Goal: Information Seeking & Learning: Learn about a topic

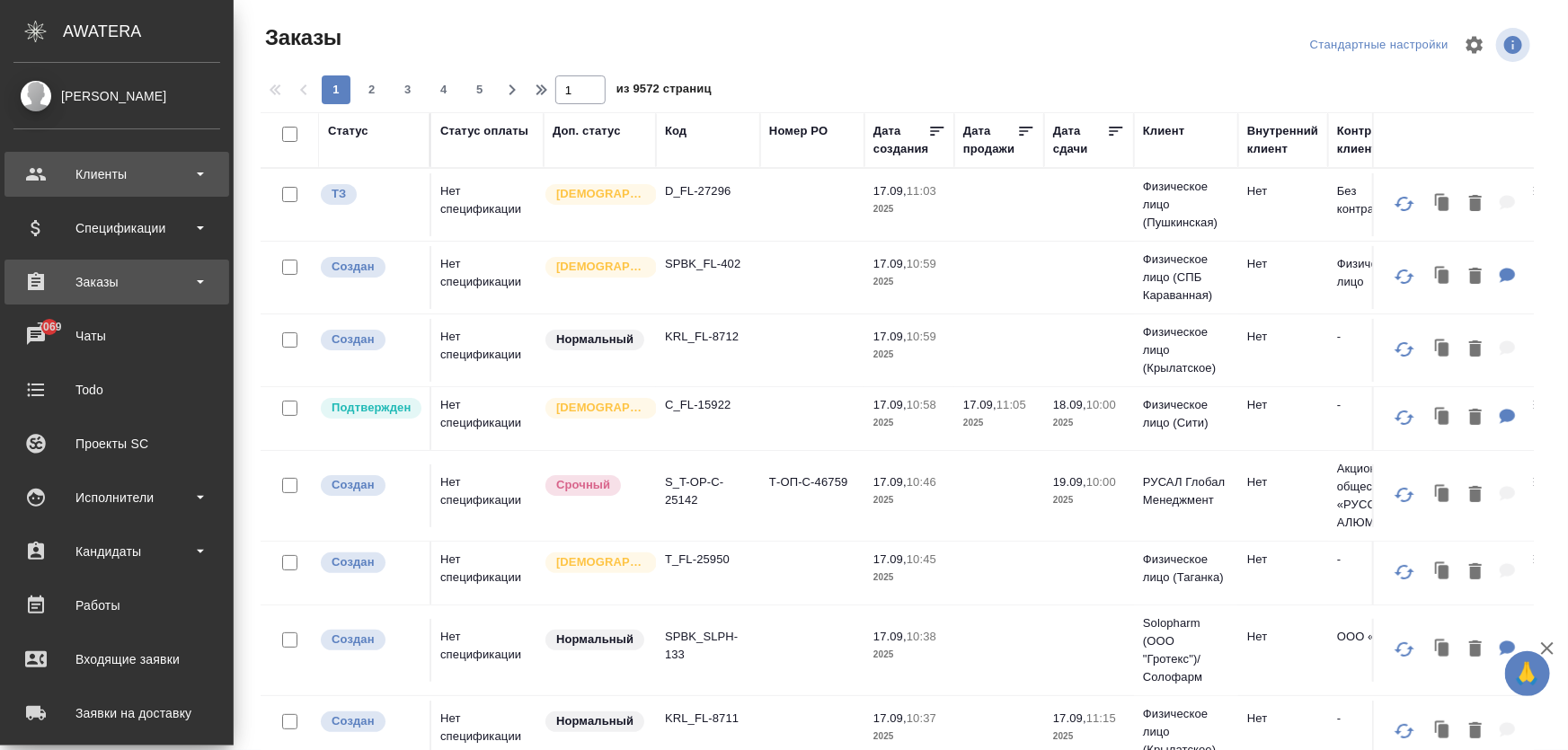
drag, startPoint x: 0, startPoint y: 0, endPoint x: 107, endPoint y: 177, distance: 206.8
click at [107, 177] on div "Клиенты" at bounding box center [117, 174] width 207 height 27
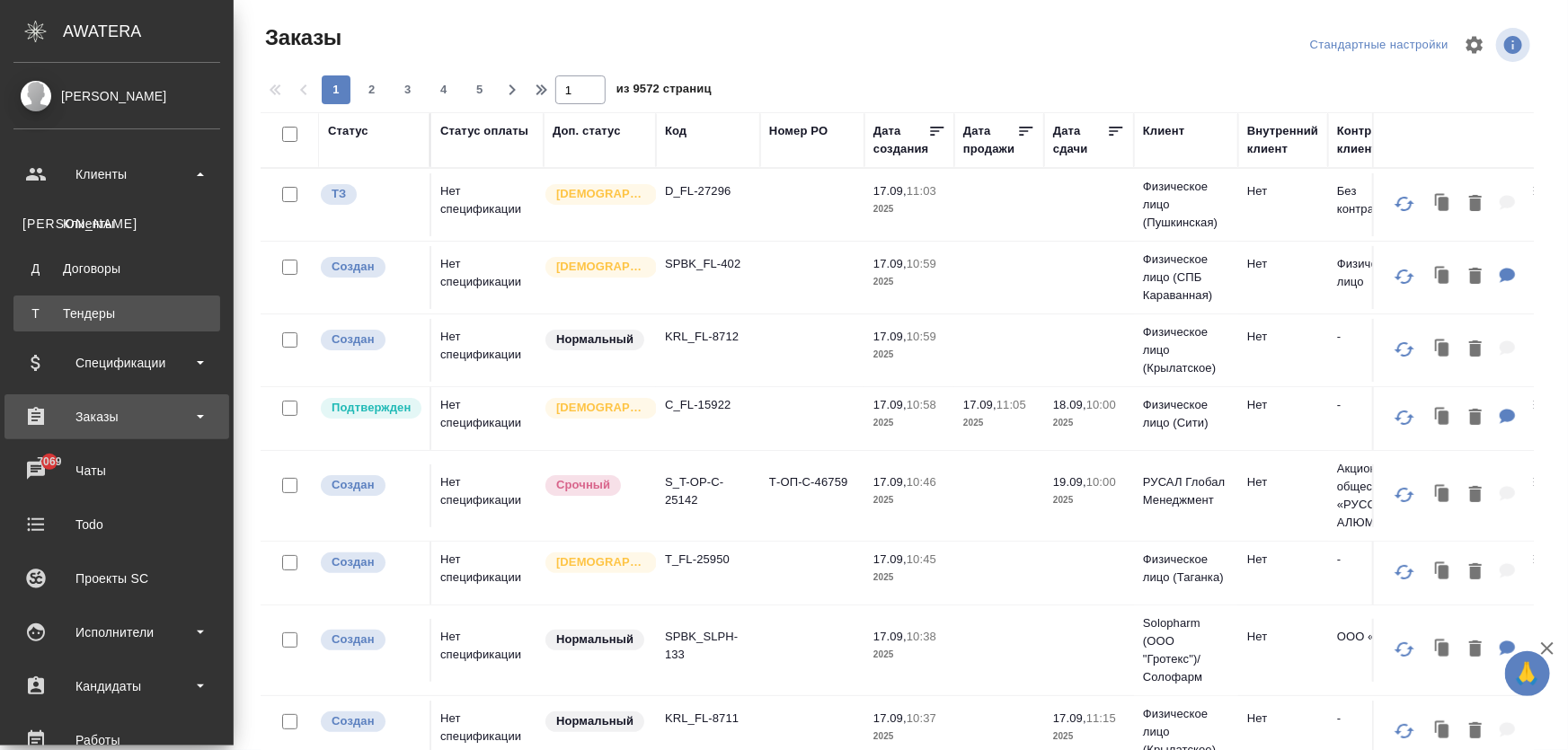
click at [92, 310] on div "Тендеры" at bounding box center [117, 313] width 189 height 18
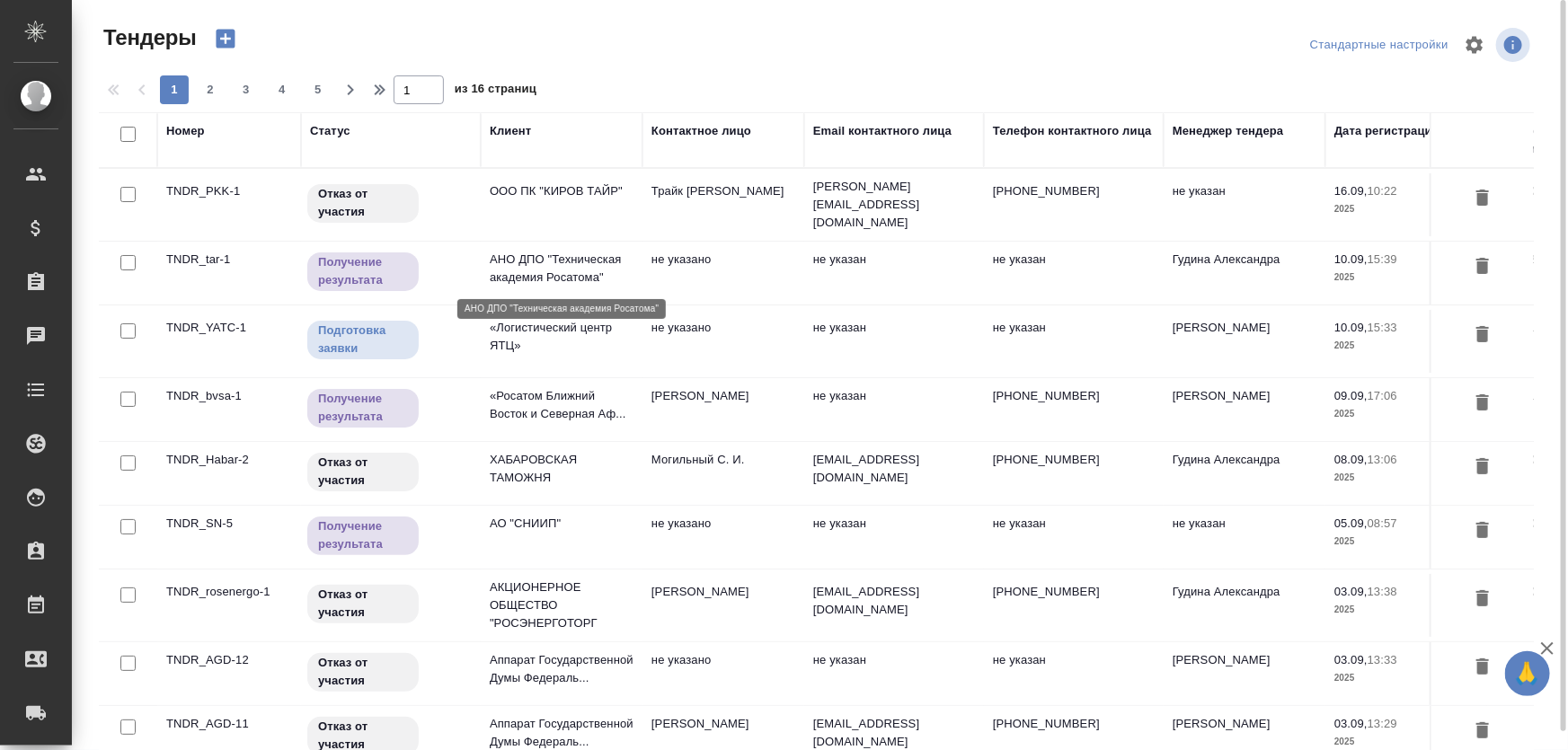
click at [529, 278] on p "АНО ДПО "Техническая академия Росатома"" at bounding box center [561, 269] width 144 height 36
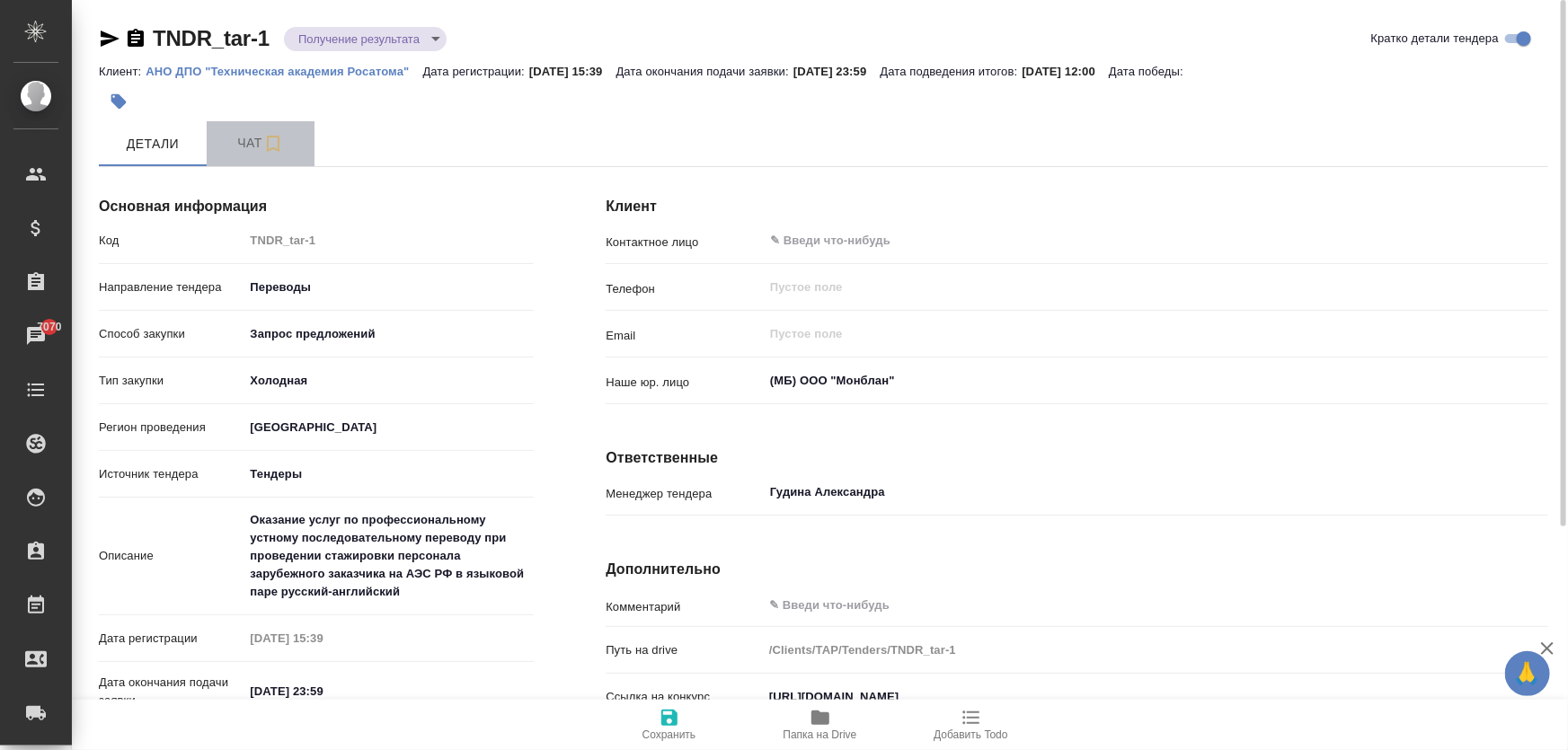
click at [234, 141] on span "Чат" at bounding box center [260, 143] width 86 height 23
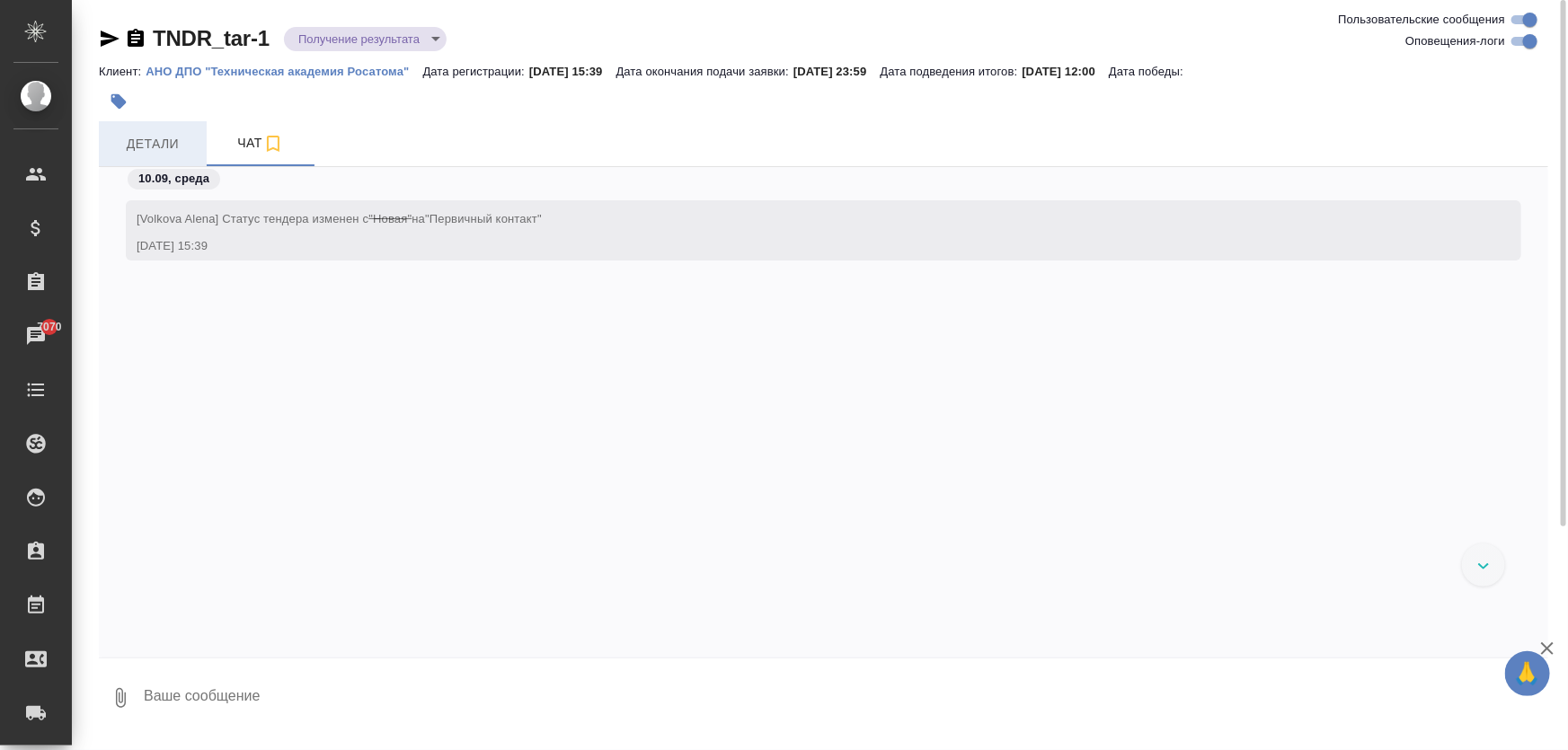
scroll to position [735, 0]
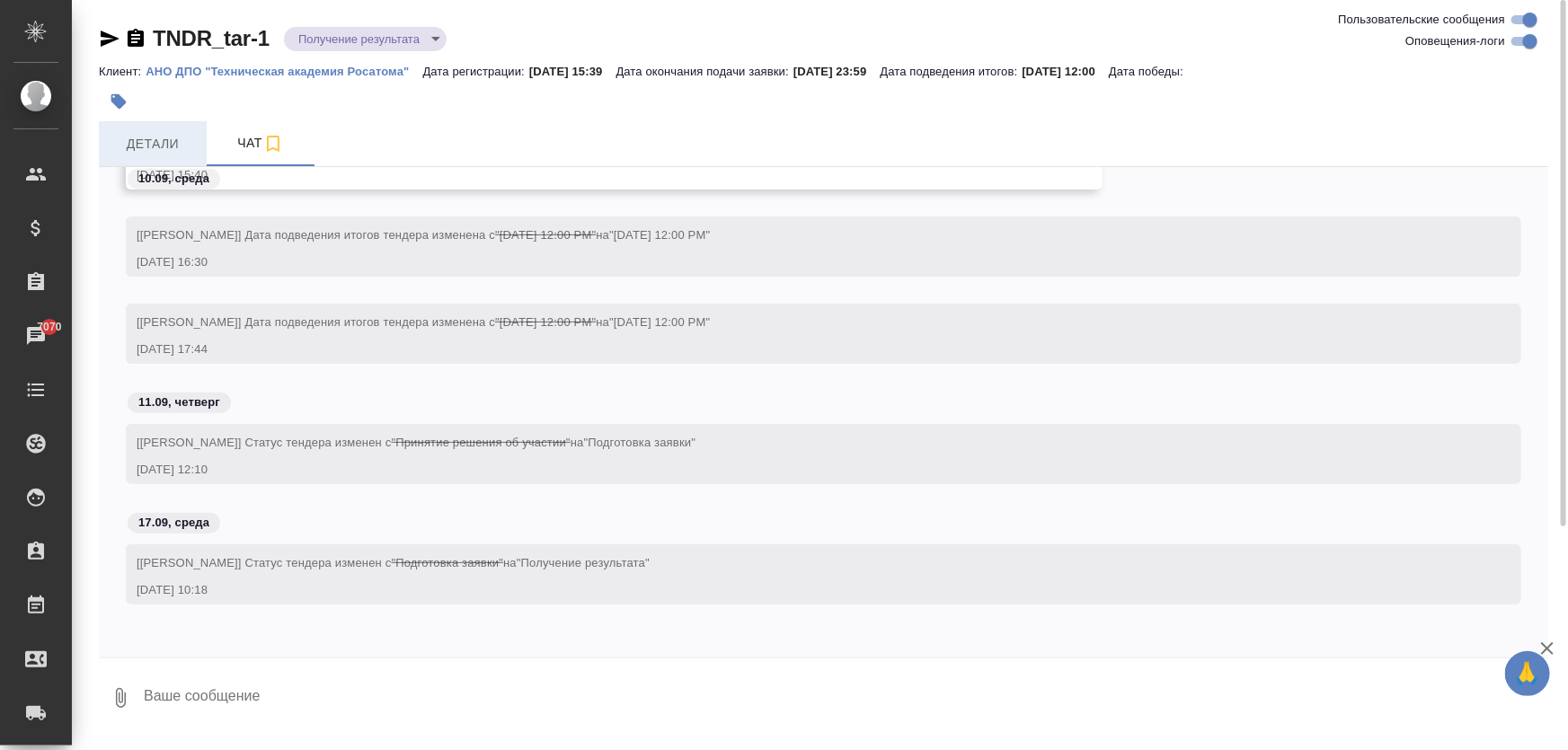
click at [138, 144] on span "Детали" at bounding box center [152, 144] width 86 height 23
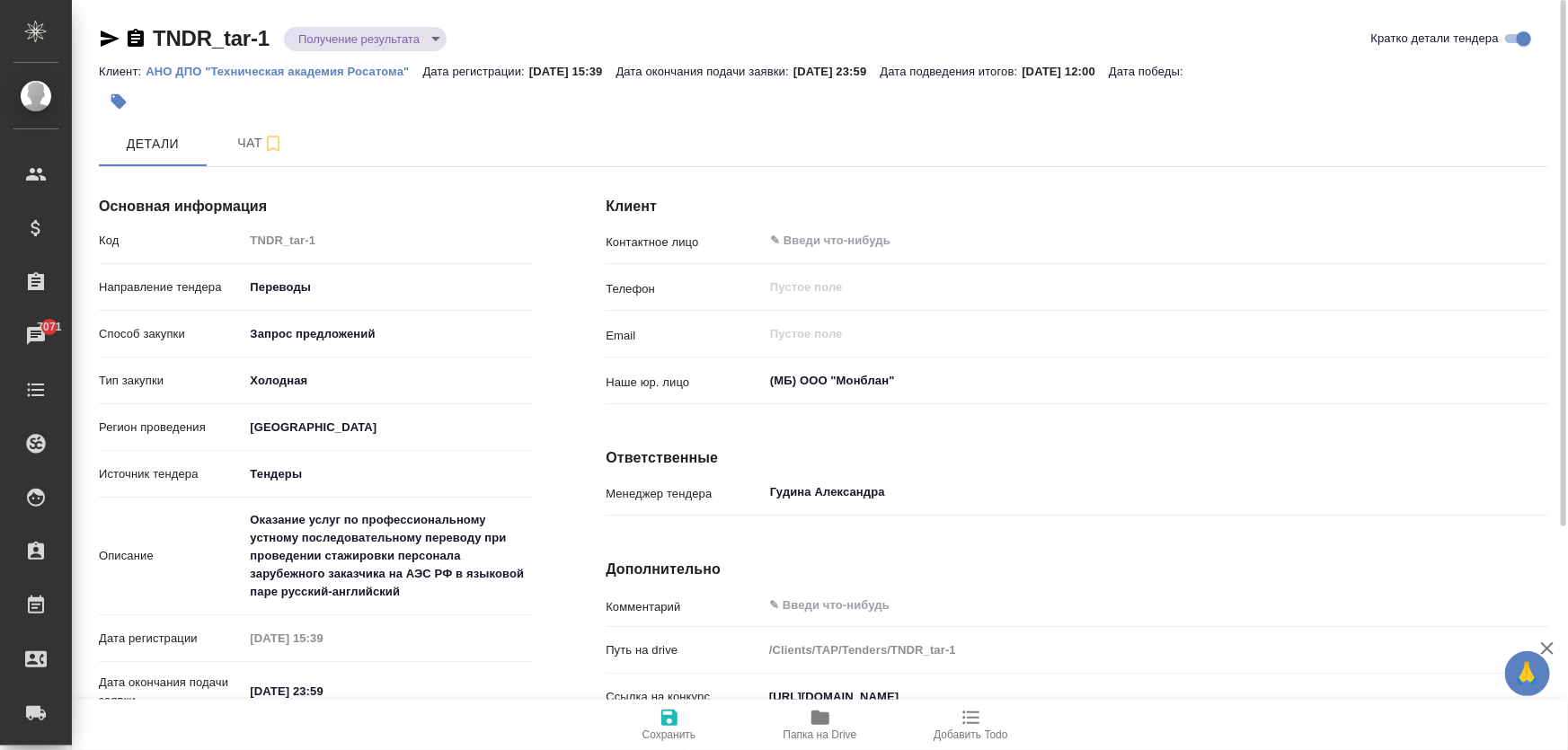
drag, startPoint x: 818, startPoint y: 70, endPoint x: 913, endPoint y: 62, distance: 95.3
click at [913, 62] on div "Клиент: АНО ДПО "Техническая академия Росатома" Дата регистрации: [DATE] 15:39 …" at bounding box center [823, 71] width 1449 height 22
drag, startPoint x: 890, startPoint y: 73, endPoint x: 713, endPoint y: 74, distance: 177.0
click at [880, 73] on p "[DATE] 23:59" at bounding box center [837, 71] width 87 height 14
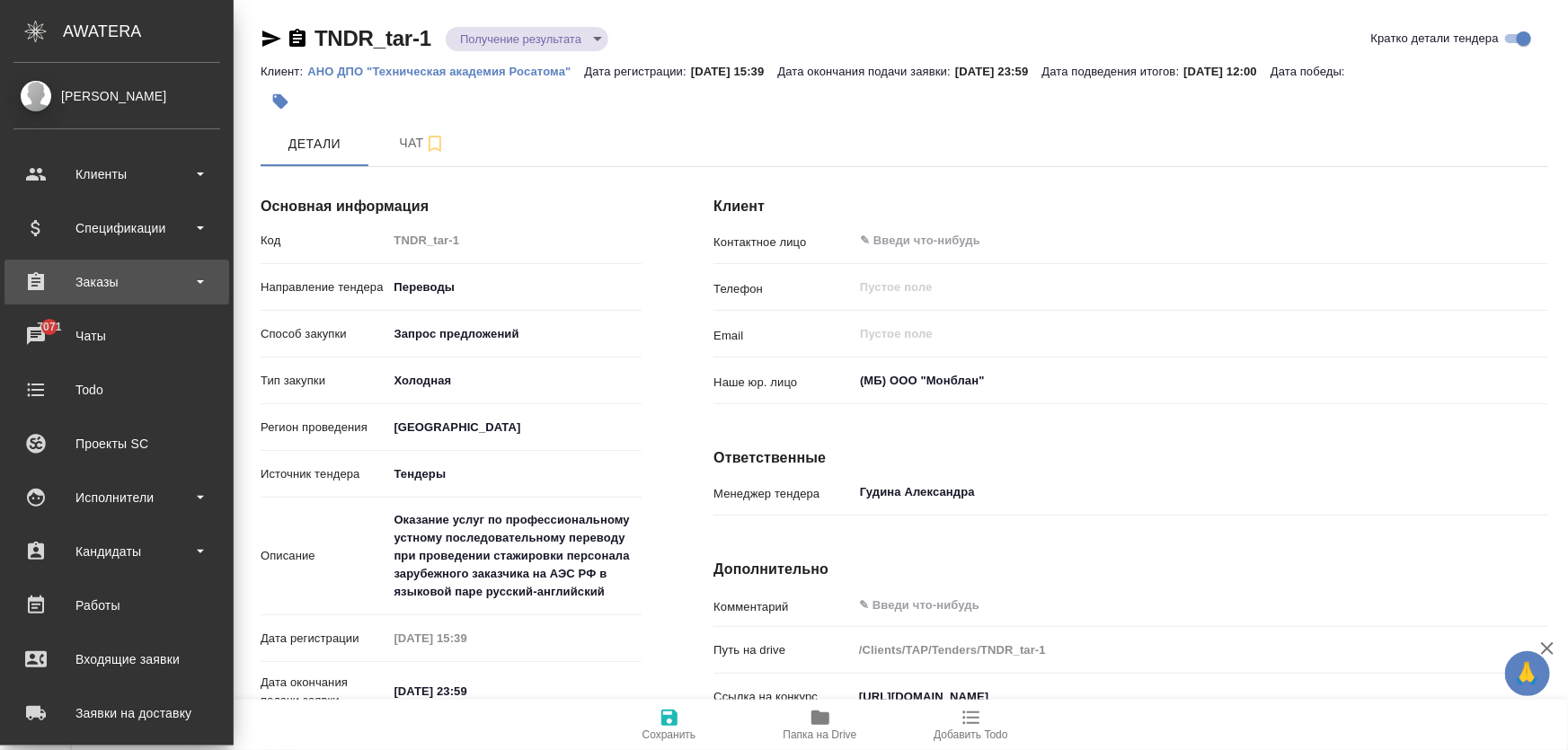
click at [90, 290] on div "Заказы" at bounding box center [117, 282] width 207 height 27
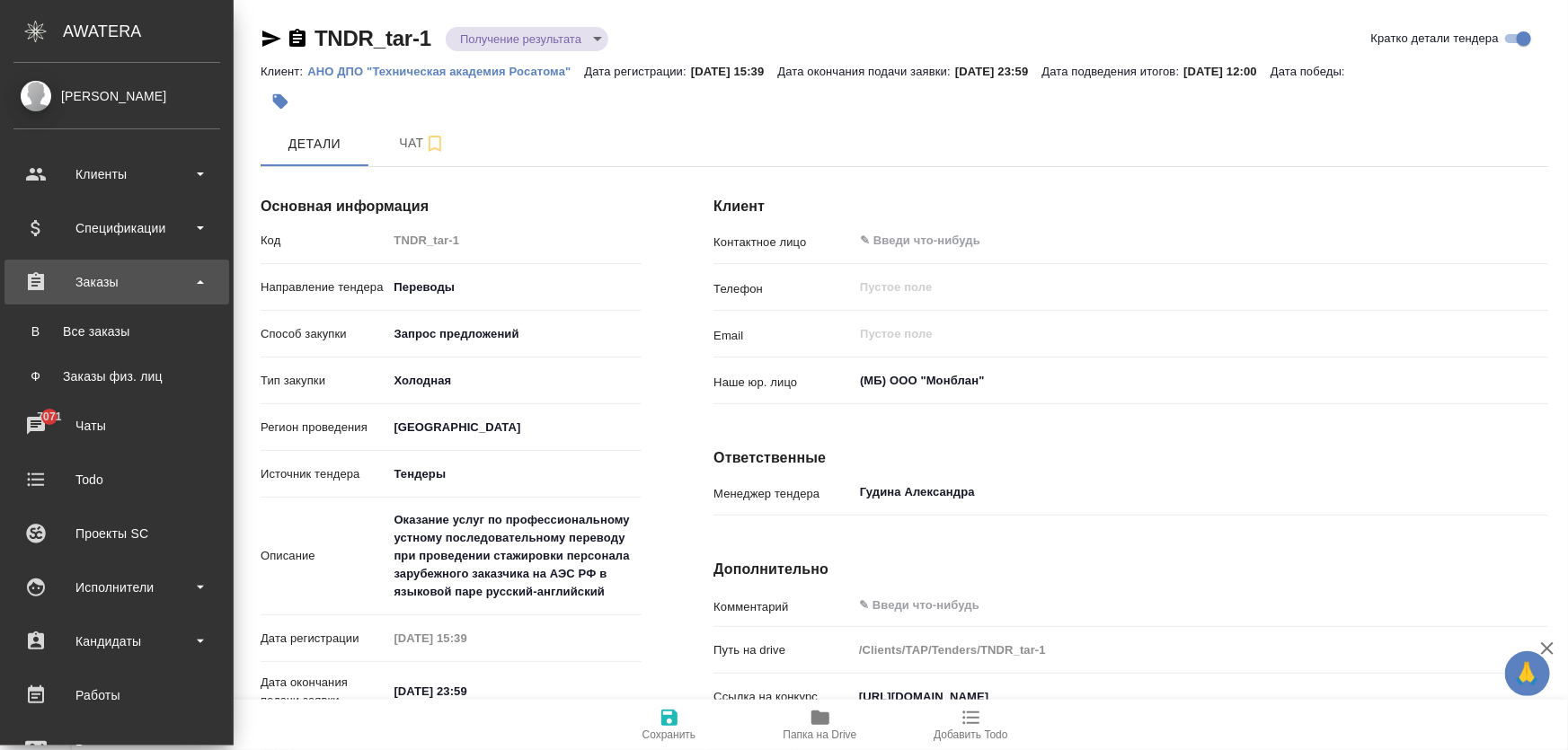
click at [91, 287] on div "Заказы" at bounding box center [117, 282] width 207 height 27
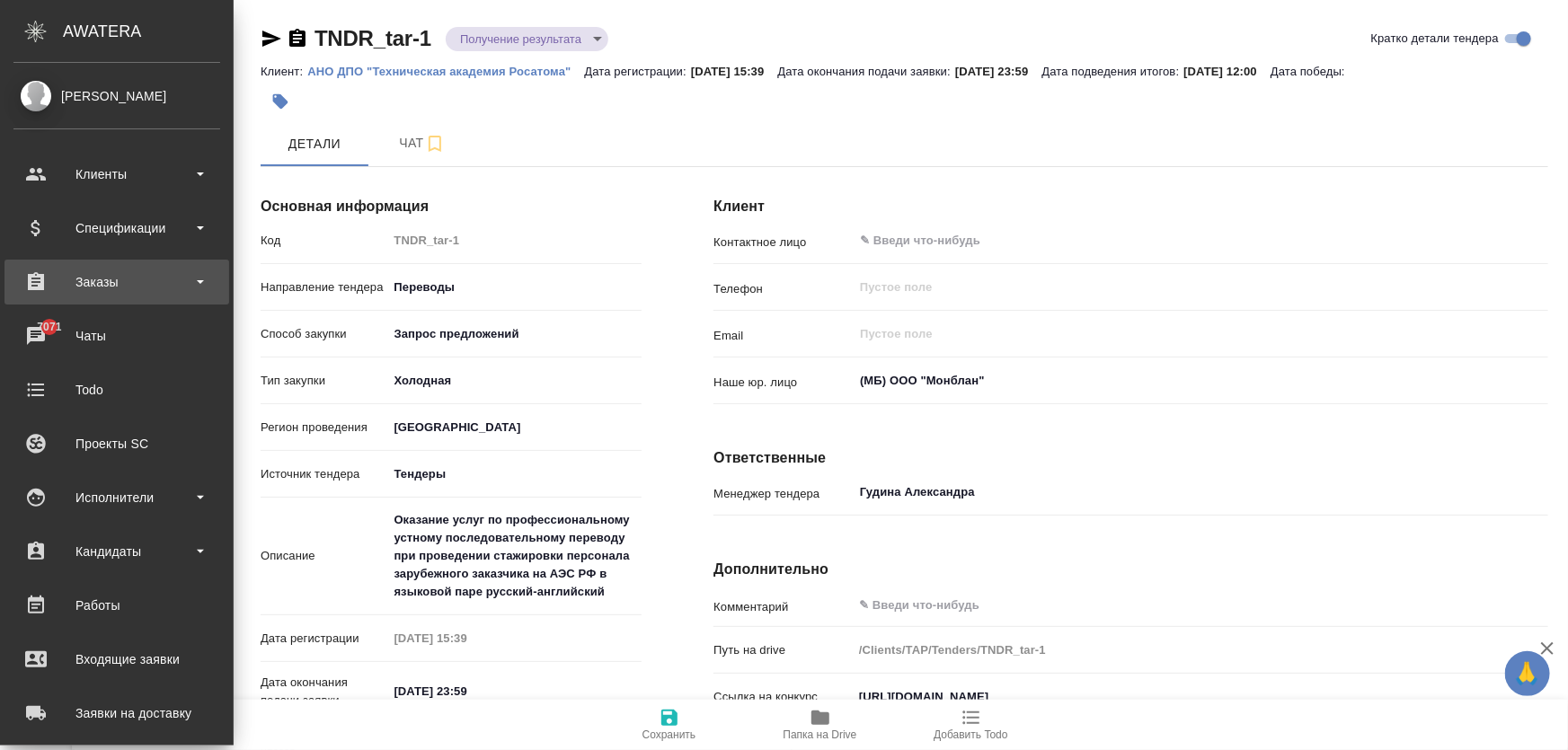
click at [102, 278] on div "Заказы" at bounding box center [117, 282] width 207 height 27
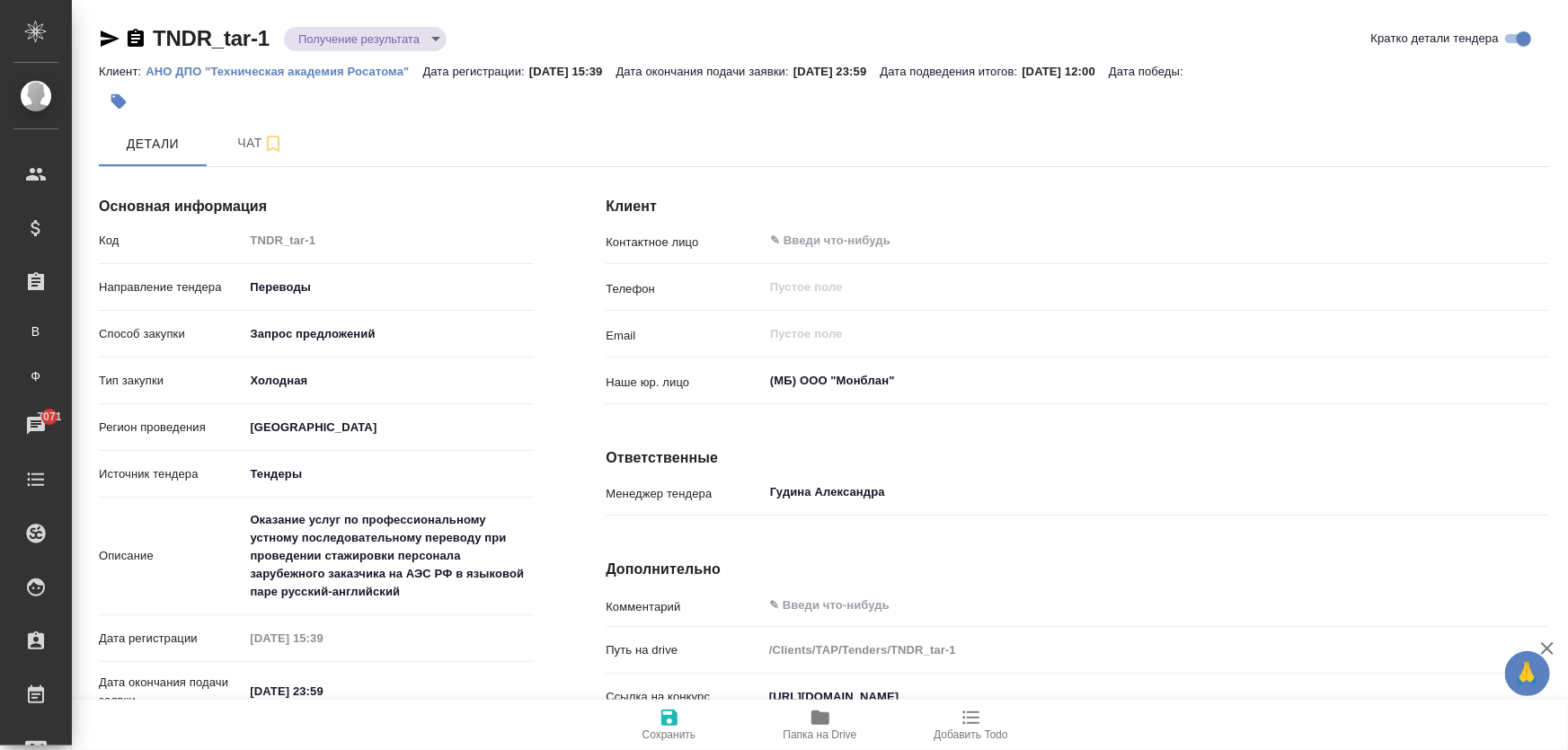
click at [603, 492] on div "Клиент Контактное лицо ​ Телефон ​ Email ​ Наше юр. лицо (МБ) ООО "Монблан" ​ О…" at bounding box center [1076, 572] width 1014 height 853
drag, startPoint x: 603, startPoint y: 495, endPoint x: 588, endPoint y: 493, distance: 15.1
click at [588, 493] on div "Клиент Контактное лицо ​ Телефон ​ Email ​ Наше юр. лицо (МБ) ООО "Монблан" ​ О…" at bounding box center [1076, 572] width 1014 height 853
click at [422, 127] on div "[PERSON_NAME]" at bounding box center [823, 144] width 1449 height 45
